Goal: Download file/media

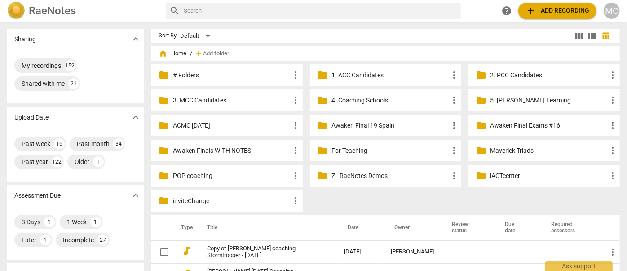
scroll to position [81, 0]
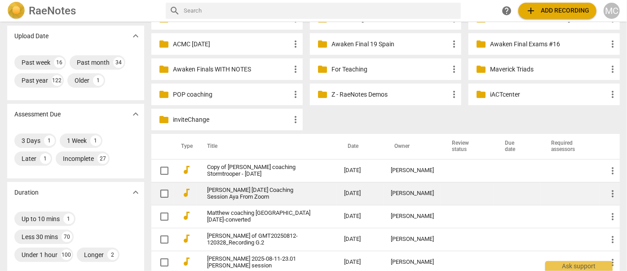
click at [208, 192] on link "[PERSON_NAME] [DATE] Coaching Session Aya From Zoom" at bounding box center [259, 193] width 105 height 13
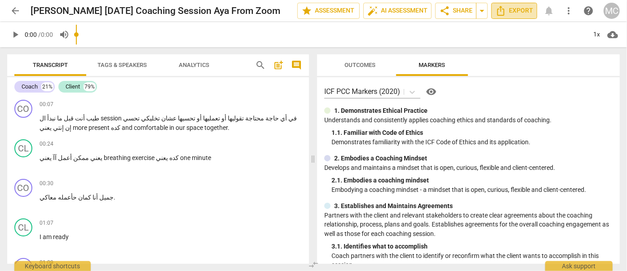
click at [515, 5] on span "Export" at bounding box center [514, 10] width 38 height 11
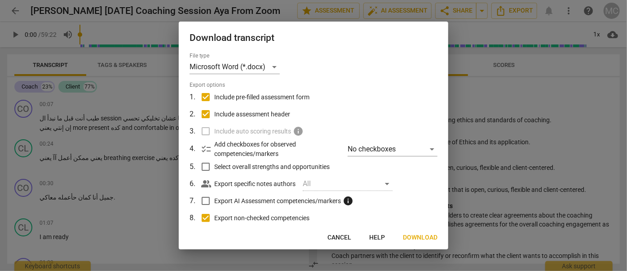
click at [432, 242] on span "Download" at bounding box center [420, 237] width 35 height 9
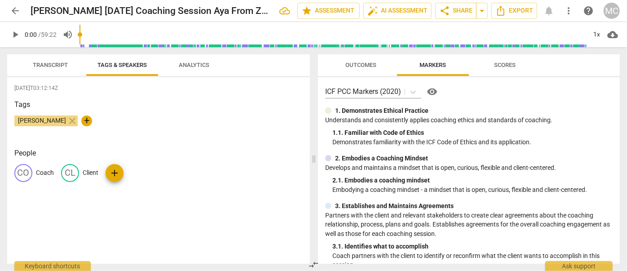
click at [12, 11] on span "arrow_back" at bounding box center [15, 10] width 11 height 11
